Goal: Information Seeking & Learning: Find specific fact

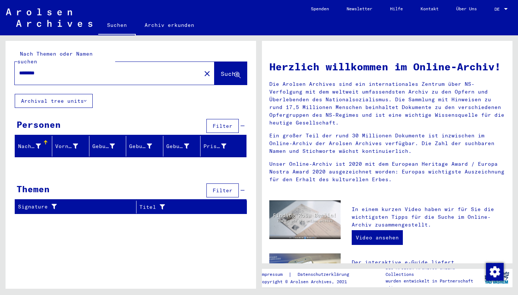
click at [19, 69] on input "********" at bounding box center [105, 73] width 173 height 8
drag, startPoint x: 50, startPoint y: 65, endPoint x: 12, endPoint y: 65, distance: 37.9
click at [19, 69] on input "*********" at bounding box center [105, 73] width 173 height 8
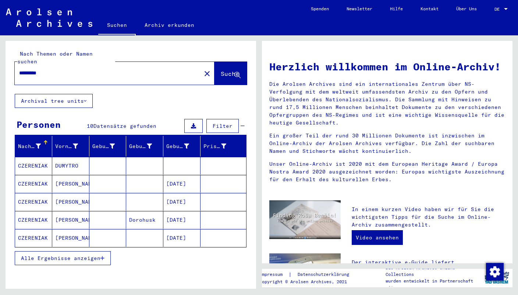
click at [105, 251] on button "Alle Ergebnisse anzeigen" at bounding box center [63, 258] width 96 height 14
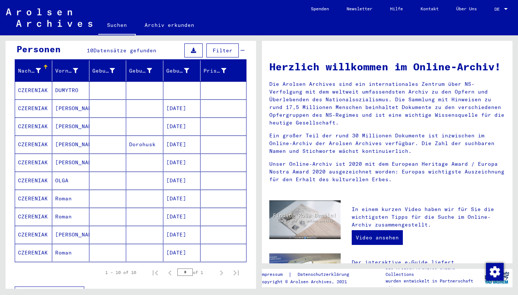
scroll to position [78, 0]
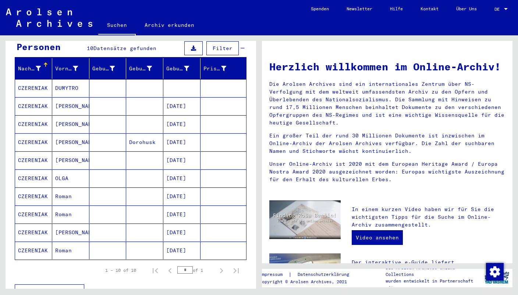
click at [72, 189] on mat-cell "Roman" at bounding box center [70, 196] width 37 height 18
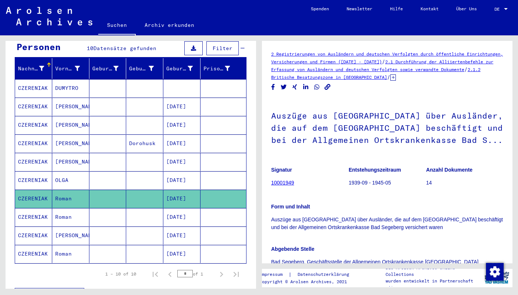
click at [77, 227] on mat-cell "[PERSON_NAME]" at bounding box center [70, 235] width 37 height 18
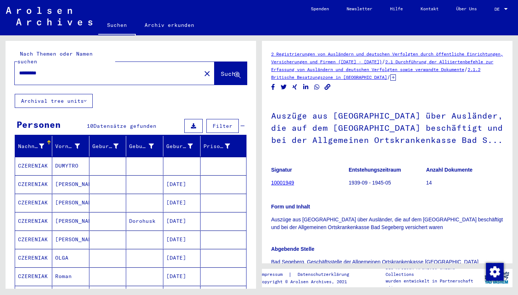
click at [70, 158] on mat-cell "DUMYTRO" at bounding box center [70, 166] width 37 height 18
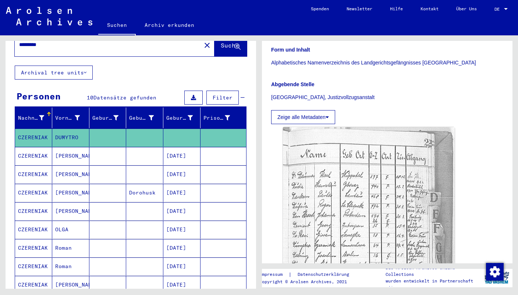
scroll to position [33, 0]
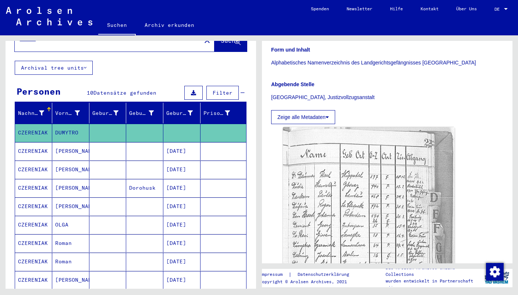
click at [66, 234] on mat-cell "Roman" at bounding box center [70, 243] width 37 height 18
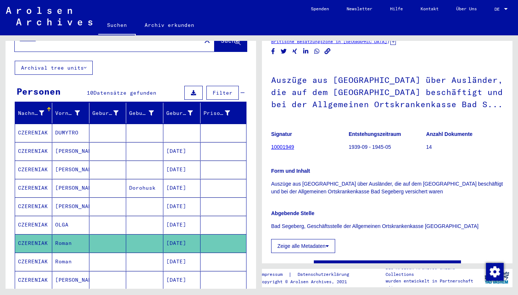
scroll to position [43, 0]
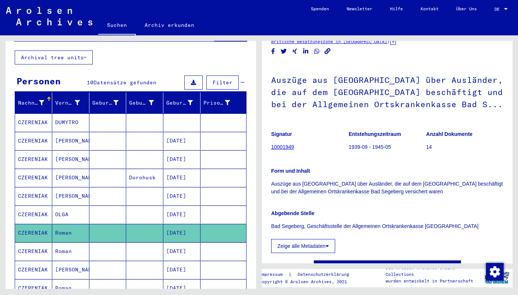
click at [61, 242] on mat-cell "Roman" at bounding box center [70, 251] width 37 height 18
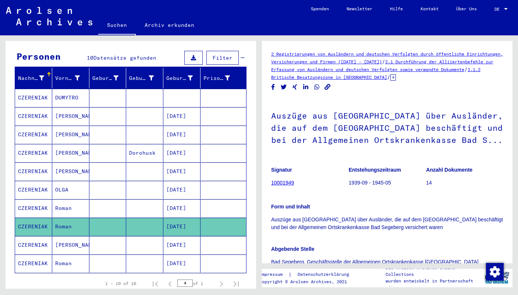
scroll to position [70, 0]
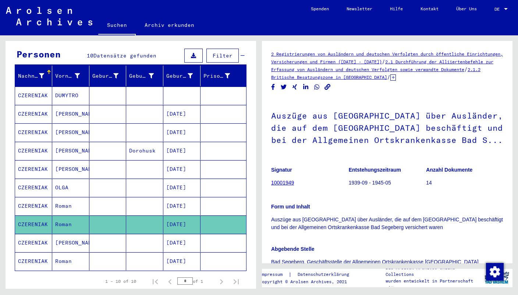
click at [61, 239] on mat-cell "[PERSON_NAME]" at bounding box center [70, 243] width 37 height 18
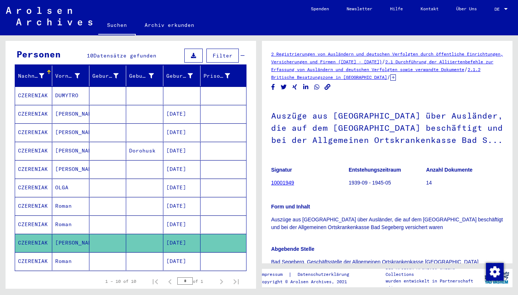
click at [63, 254] on mat-cell "Roman" at bounding box center [70, 261] width 37 height 18
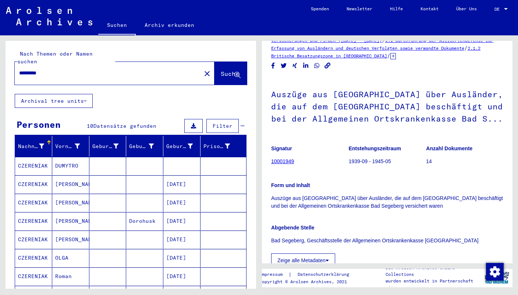
drag, startPoint x: 53, startPoint y: 63, endPoint x: 15, endPoint y: 64, distance: 38.3
click at [19, 69] on input "*********" at bounding box center [108, 73] width 178 height 8
type input "*******"
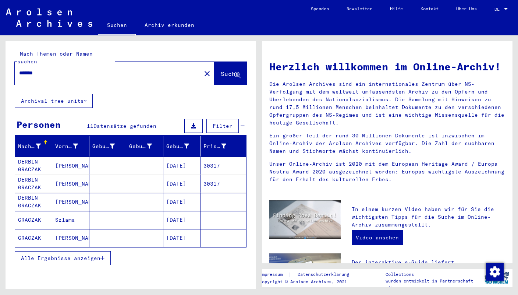
click at [103, 255] on icon "button" at bounding box center [102, 257] width 4 height 5
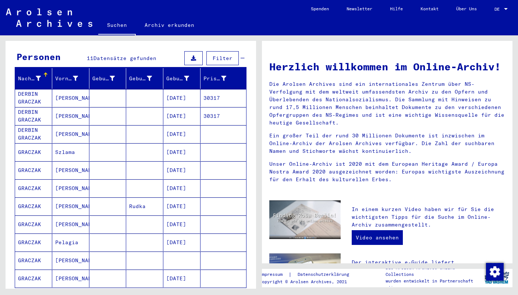
scroll to position [50, 0]
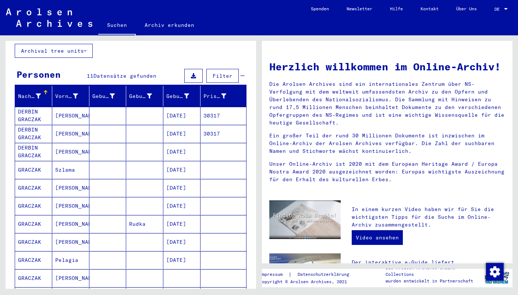
click at [62, 179] on mat-cell "[PERSON_NAME]" at bounding box center [70, 188] width 37 height 18
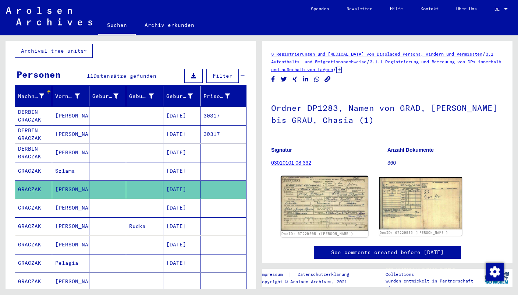
click at [297, 200] on img at bounding box center [324, 202] width 87 height 55
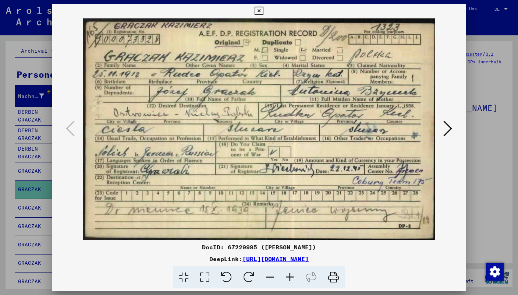
click at [263, 11] on icon at bounding box center [259, 11] width 8 height 9
